Goal: Task Accomplishment & Management: Manage account settings

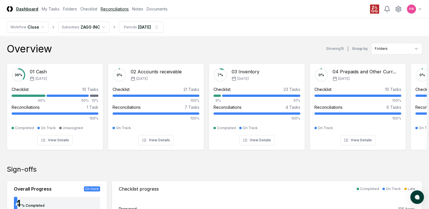
click at [111, 9] on link "Reconciliations" at bounding box center [115, 9] width 28 height 6
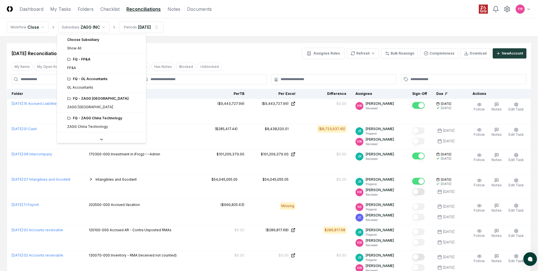
click at [90, 80] on div "FQ - GL Accountants" at bounding box center [104, 78] width 75 height 5
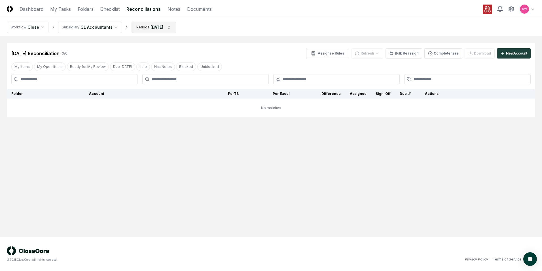
click at [157, 28] on html "CloseCore Dashboard My Tasks Folders Checklist Reconciliations Notes Documents …" at bounding box center [271, 135] width 542 height 271
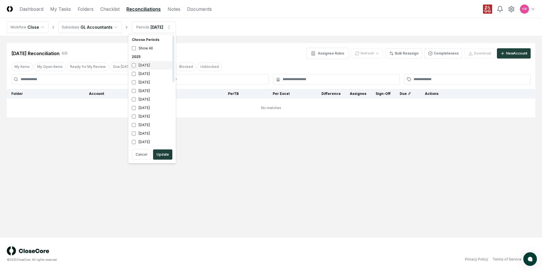
drag, startPoint x: 146, startPoint y: 67, endPoint x: 144, endPoint y: 71, distance: 4.6
click at [146, 67] on div "October 2025" at bounding box center [152, 65] width 45 height 9
click at [146, 76] on div "[DATE]" at bounding box center [152, 74] width 45 height 9
click at [164, 154] on button "Update" at bounding box center [162, 154] width 19 height 10
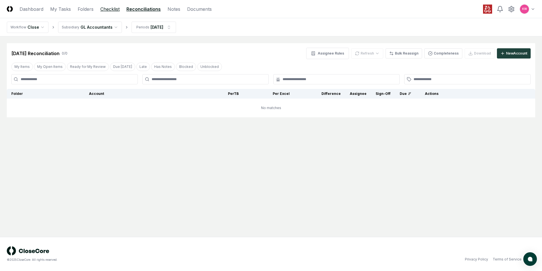
click at [110, 8] on link "Checklist" at bounding box center [109, 9] width 19 height 7
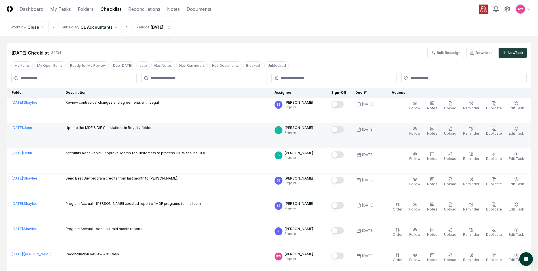
click at [372, 129] on div "11/6/2025" at bounding box center [367, 129] width 11 height 5
click at [370, 130] on div "11/6/2025" at bounding box center [367, 129] width 11 height 5
click at [361, 130] on icon at bounding box center [359, 129] width 5 height 5
click at [32, 128] on link "October 2025 : Jenn" at bounding box center [22, 127] width 20 height 4
click at [301, 127] on p "[PERSON_NAME]" at bounding box center [299, 127] width 28 height 5
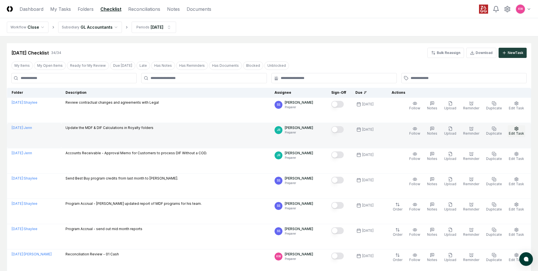
click at [433, 129] on icon "button" at bounding box center [516, 128] width 5 height 5
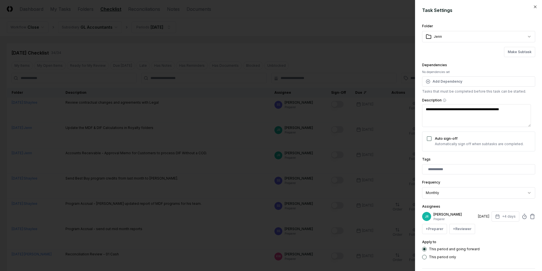
click at [283, 39] on div at bounding box center [271, 135] width 542 height 271
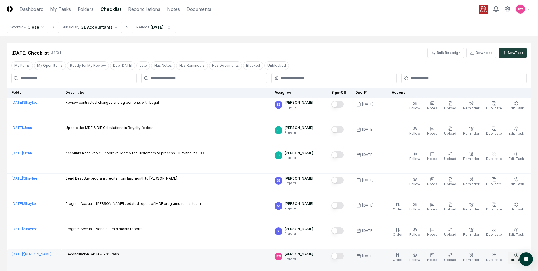
click at [433, 209] on span "Edit Task" at bounding box center [516, 259] width 15 height 4
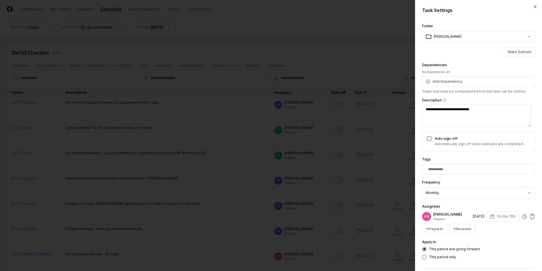
type textarea "*"
click at [433, 209] on icon at bounding box center [525, 216] width 6 height 6
type input "*****"
click at [433, 206] on div "Assignees KW Kelli Wright Preparer 11/13/2025 On the 13th Estimated Time (Optio…" at bounding box center [478, 218] width 113 height 31
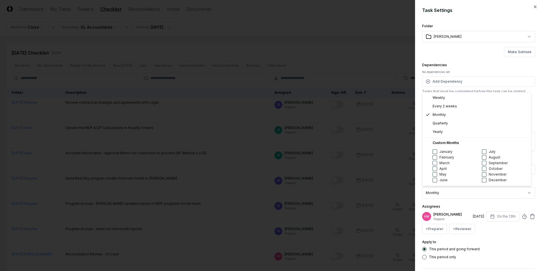
click at [433, 169] on button "October" at bounding box center [484, 168] width 5 height 5
select select "******"
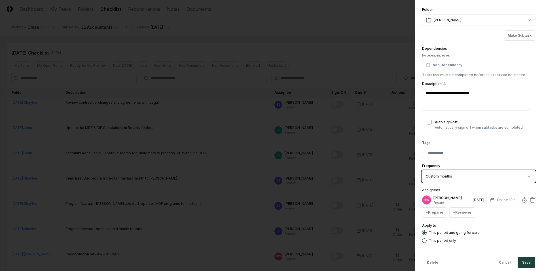
scroll to position [25, 0]
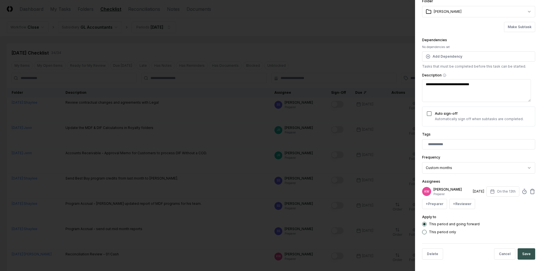
click at [433, 209] on button "Save" at bounding box center [527, 253] width 18 height 11
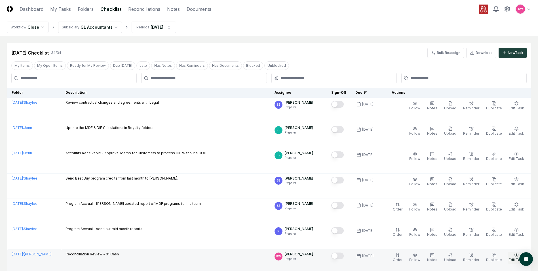
click at [433, 209] on icon "button" at bounding box center [516, 255] width 3 height 4
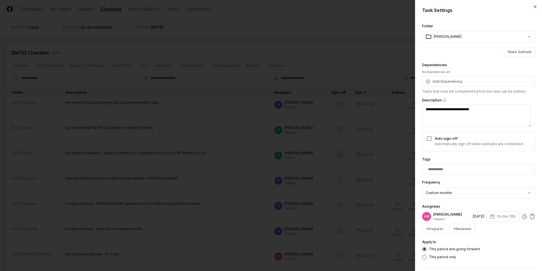
type textarea "*"
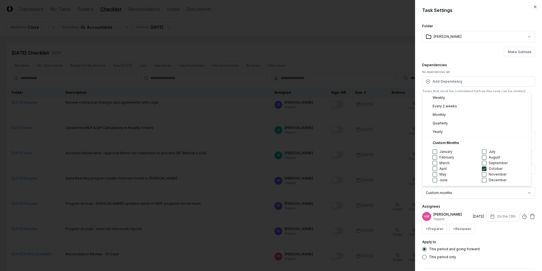
select select "*****"
type textarea "*"
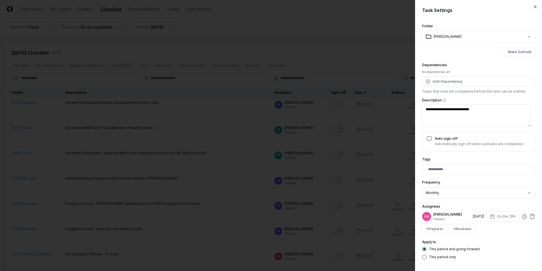
click at [433, 209] on div "11/13/2025" at bounding box center [478, 216] width 11 height 5
click at [433, 209] on button "On the 13th" at bounding box center [503, 216] width 33 height 10
select select "******"
type textarea "*"
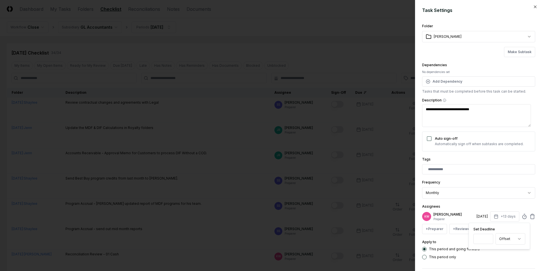
click at [433, 209] on input "**" at bounding box center [484, 238] width 20 height 10
click at [433, 209] on input "**" at bounding box center [486, 238] width 20 height 10
type input "***"
click at [433, 209] on input "***" at bounding box center [484, 238] width 20 height 10
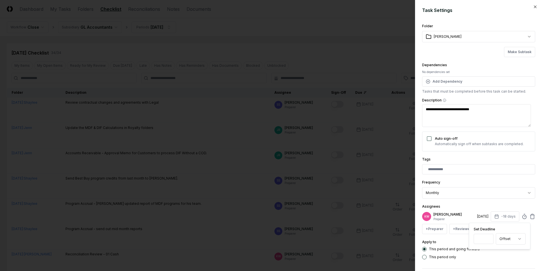
click at [433, 209] on div "This period and going forward This period only" at bounding box center [478, 253] width 113 height 12
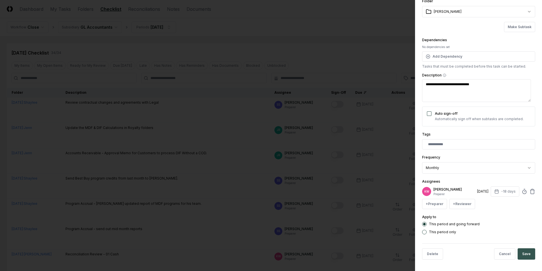
click at [433, 209] on button "Save" at bounding box center [527, 253] width 18 height 11
type textarea "*"
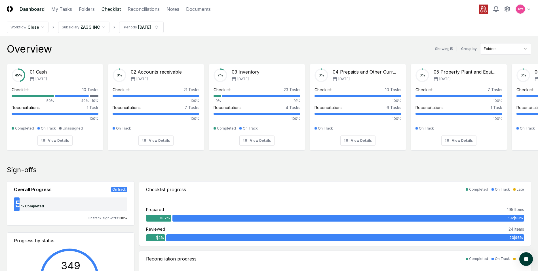
click at [114, 9] on link "Checklist" at bounding box center [111, 9] width 19 height 7
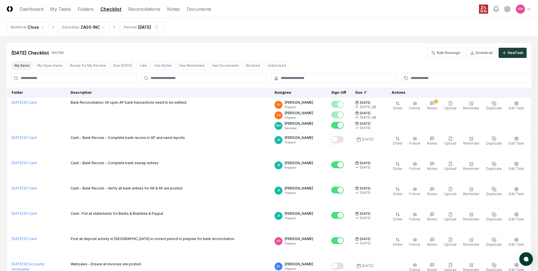
click at [23, 65] on button "My Items" at bounding box center [22, 65] width 22 height 9
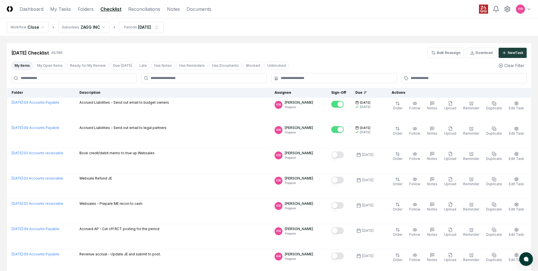
click at [27, 65] on button "My Items" at bounding box center [22, 65] width 22 height 9
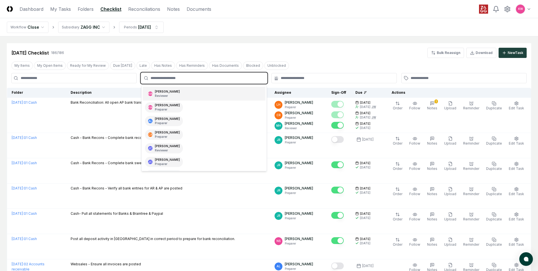
click at [159, 79] on input "text" at bounding box center [207, 77] width 112 height 5
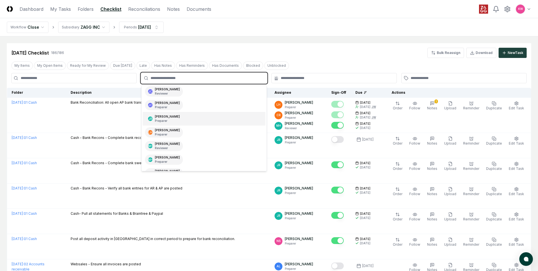
click at [168, 119] on p "Preparer" at bounding box center [167, 121] width 25 height 4
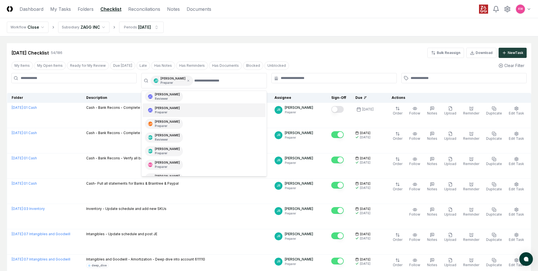
click at [340, 87] on div at bounding box center [333, 80] width 125 height 15
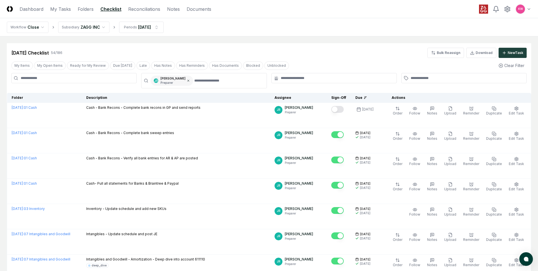
click at [187, 81] on icon at bounding box center [188, 80] width 3 height 3
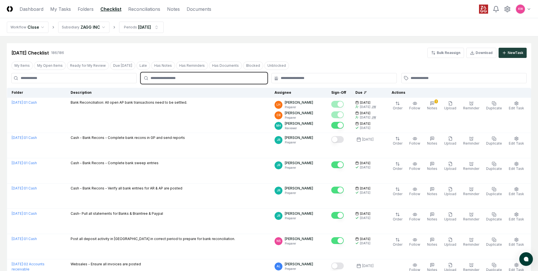
click at [178, 79] on input "text" at bounding box center [207, 77] width 112 height 5
